Goal: Find specific page/section: Find specific page/section

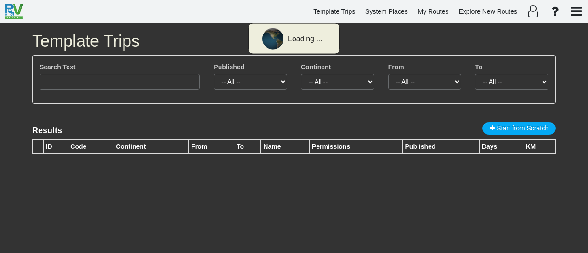
type input "Dallas to a"
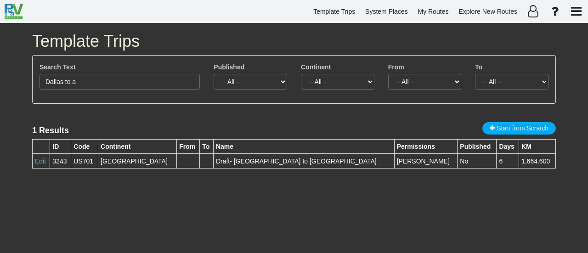
click at [153, 73] on div "Search Text Dallas to a" at bounding box center [120, 75] width 160 height 27
click at [395, 12] on span "System Places" at bounding box center [386, 11] width 43 height 7
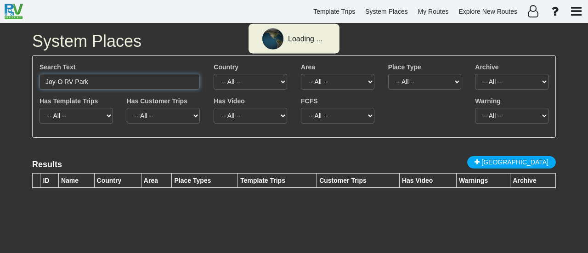
click at [124, 84] on input "Joy-O RV Park" at bounding box center [120, 82] width 160 height 16
paste input "[GEOGRAPHIC_DATA]"
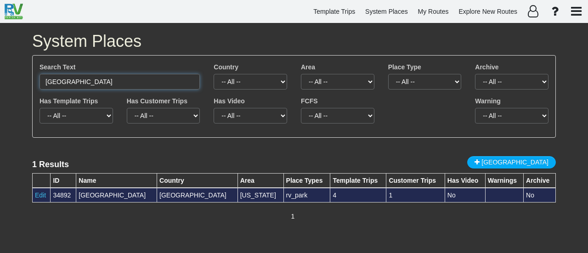
type input "[GEOGRAPHIC_DATA]"
click at [148, 195] on div "[GEOGRAPHIC_DATA]" at bounding box center [117, 195] width 76 height 9
click at [149, 196] on div "[GEOGRAPHIC_DATA]" at bounding box center [117, 195] width 76 height 9
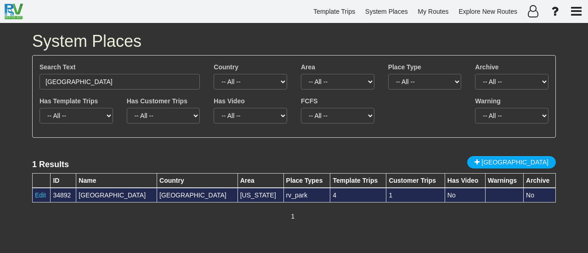
click at [149, 197] on div "[GEOGRAPHIC_DATA]" at bounding box center [117, 195] width 76 height 9
click at [148, 197] on div "[GEOGRAPHIC_DATA]" at bounding box center [117, 195] width 76 height 9
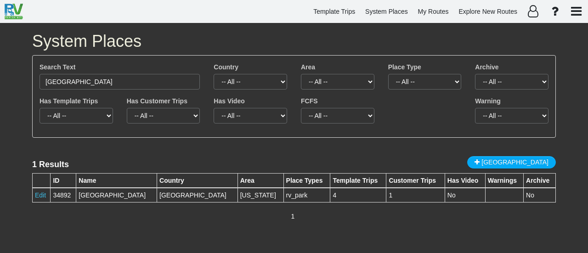
copy tr "[GEOGRAPHIC_DATA]"
